Goal: Transaction & Acquisition: Download file/media

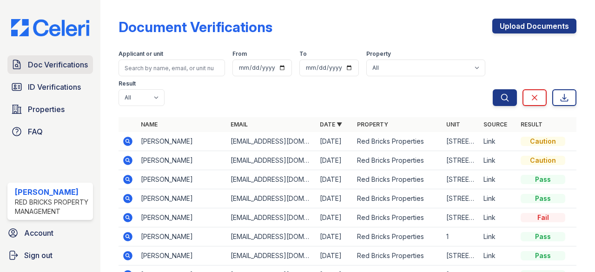
click at [51, 64] on span "Doc Verifications" at bounding box center [58, 64] width 60 height 11
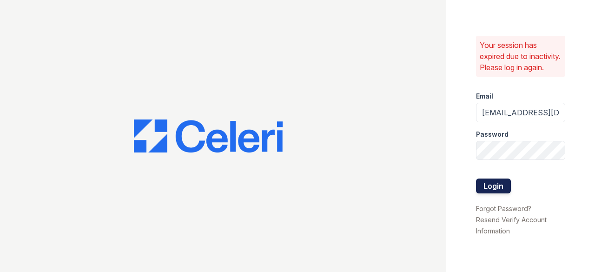
click at [494, 189] on button "Login" at bounding box center [493, 186] width 35 height 15
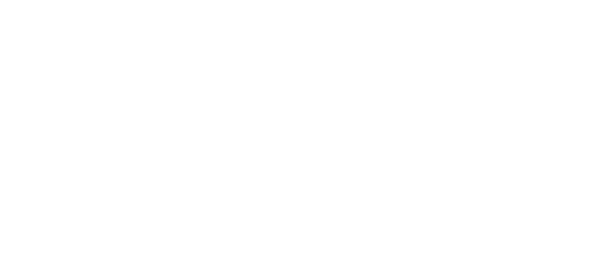
click at [458, 0] on html at bounding box center [297, 0] width 595 height 0
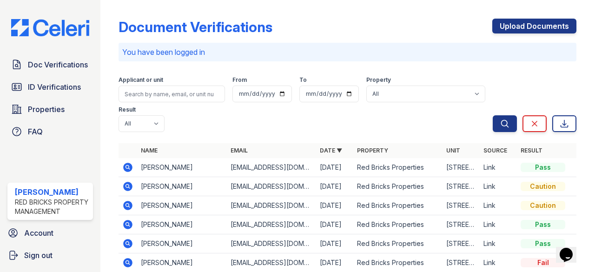
click at [130, 169] on icon at bounding box center [128, 167] width 9 height 9
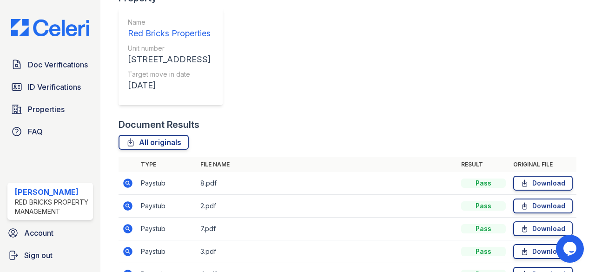
scroll to position [255, 0]
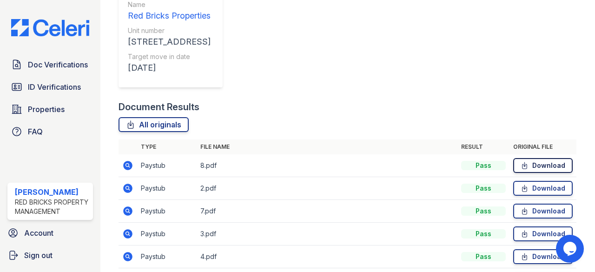
click at [543, 158] on link "Download" at bounding box center [543, 165] width 60 height 15
click at [540, 181] on link "Download" at bounding box center [543, 188] width 60 height 15
click at [538, 204] on link "Download" at bounding box center [543, 211] width 60 height 15
click at [536, 226] on link "Download" at bounding box center [543, 233] width 60 height 15
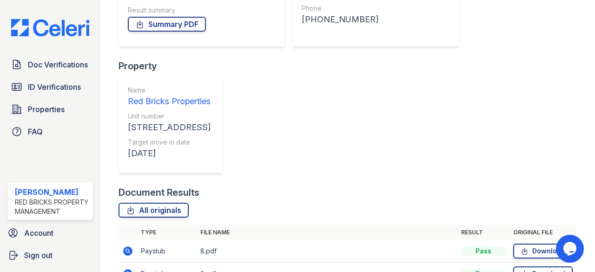
scroll to position [162, 0]
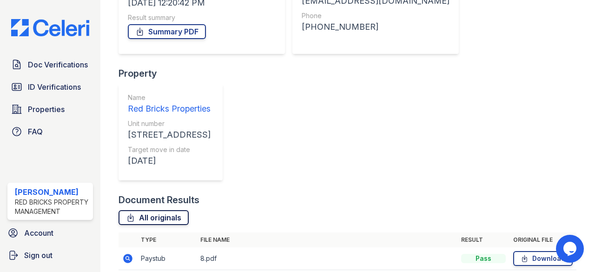
click at [178, 210] on link "All originals" at bounding box center [154, 217] width 70 height 15
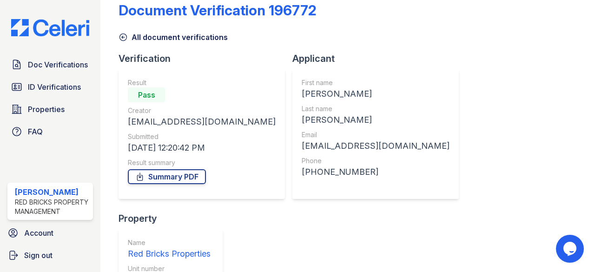
scroll to position [0, 0]
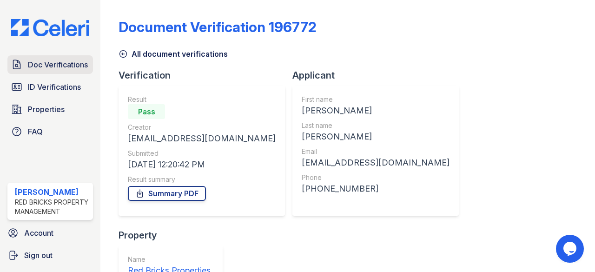
click at [53, 64] on span "Doc Verifications" at bounding box center [58, 64] width 60 height 11
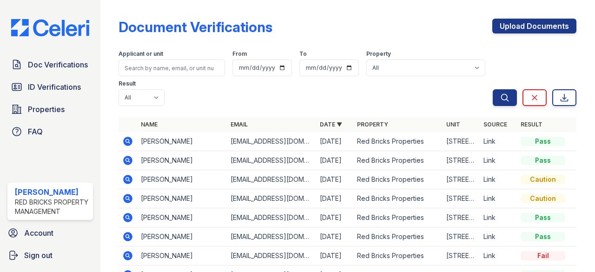
click at [128, 140] on icon at bounding box center [127, 141] width 11 height 11
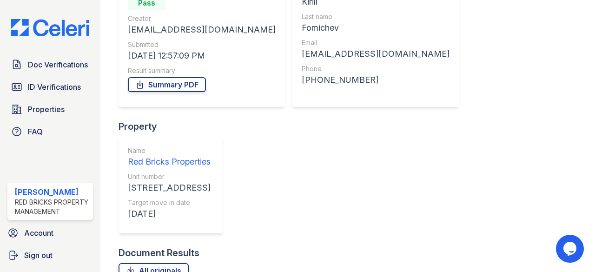
scroll to position [119, 0]
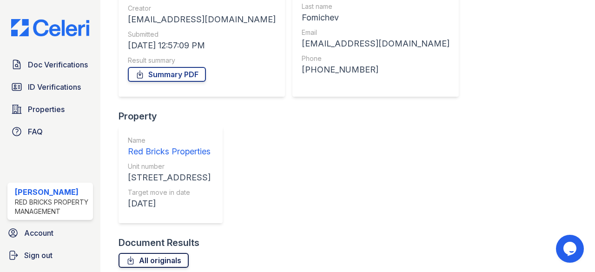
click at [160, 253] on link "All originals" at bounding box center [154, 260] width 70 height 15
